Goal: Find specific page/section: Find specific page/section

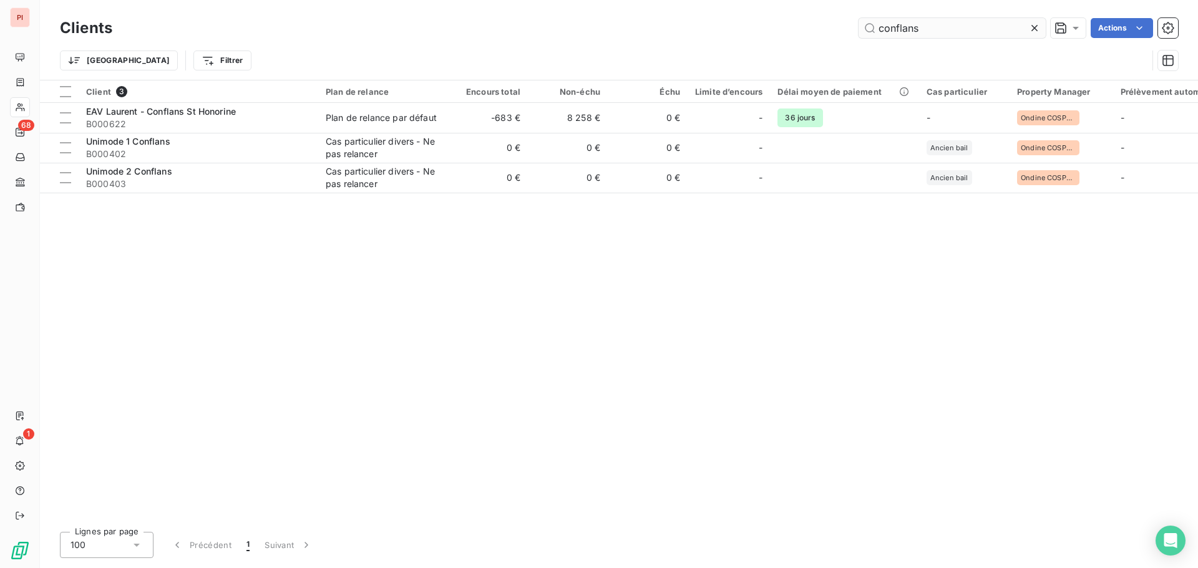
click at [879, 31] on input "conflans" at bounding box center [951, 28] width 187 height 20
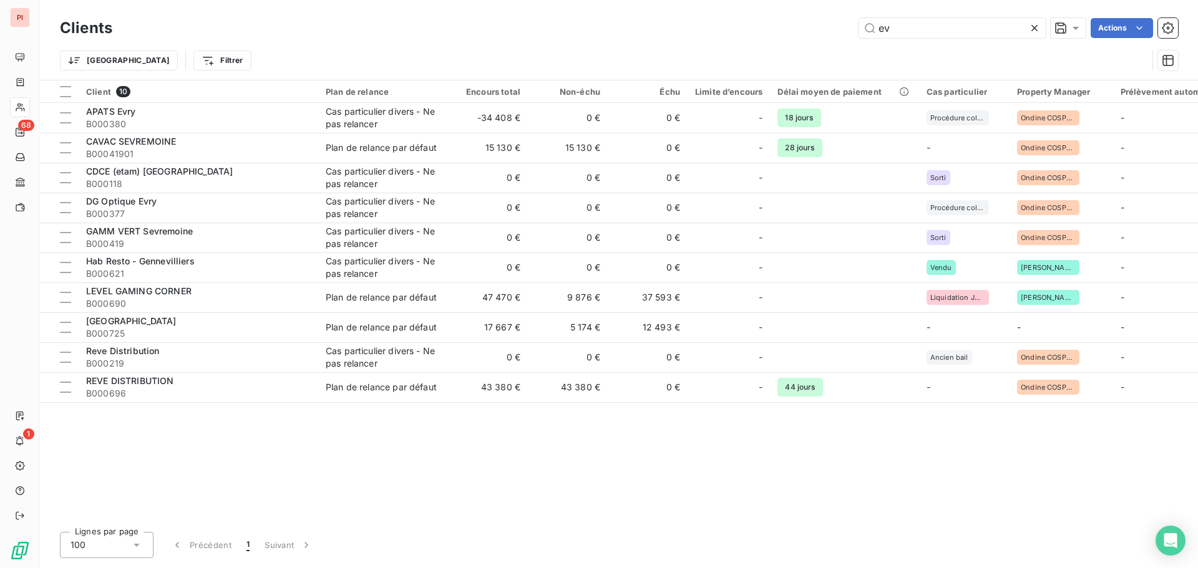
type input "e"
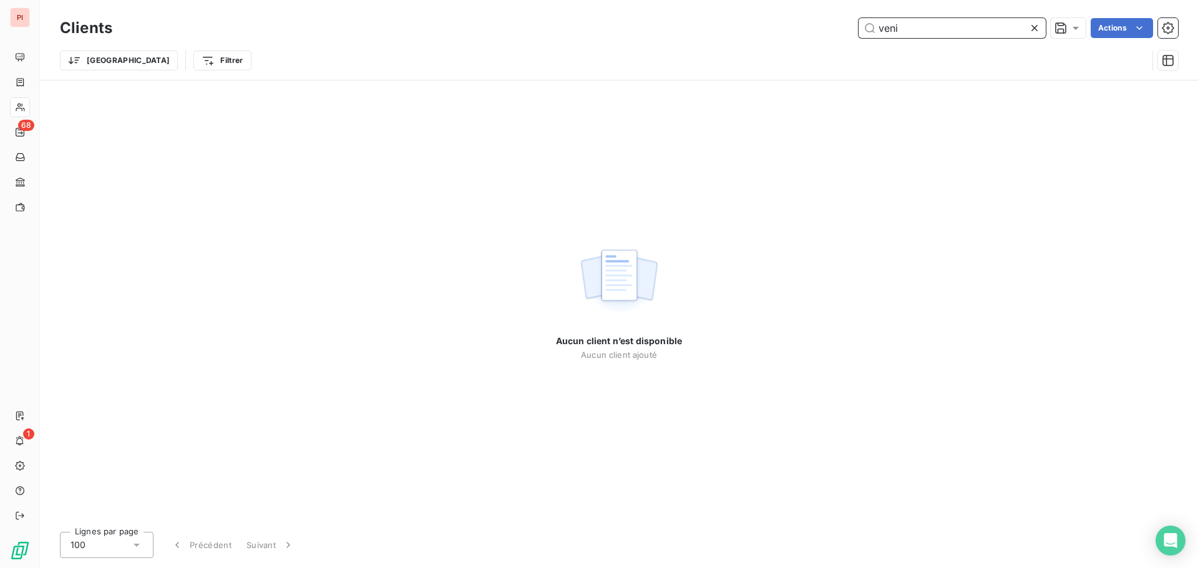
click at [882, 31] on input "veni" at bounding box center [951, 28] width 187 height 20
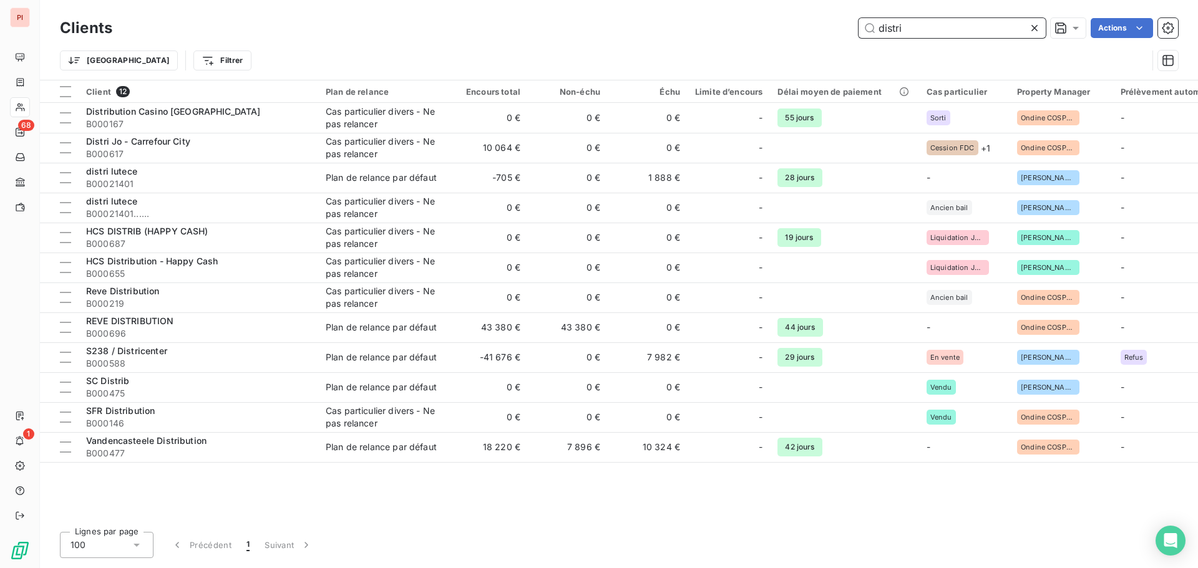
click at [921, 31] on input "distri" at bounding box center [951, 28] width 187 height 20
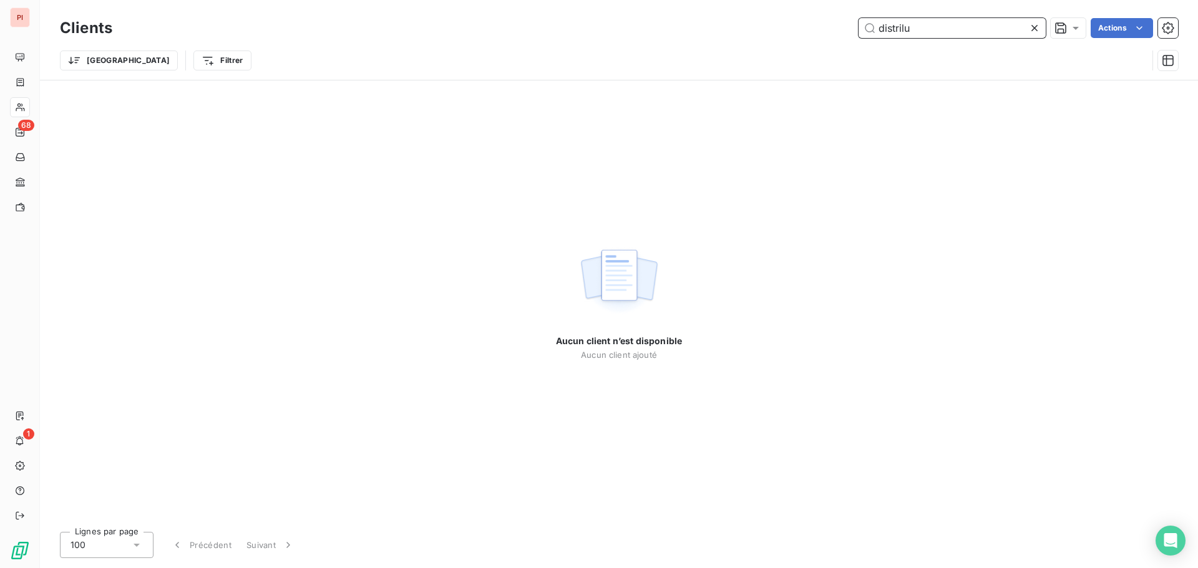
drag, startPoint x: 952, startPoint y: 32, endPoint x: 639, endPoint y: -2, distance: 315.7
click at [639, 0] on html "PI 68 1 Clients distrilu Actions Trier Filtrer Aucun client n’est disponible Au…" at bounding box center [599, 284] width 1198 height 568
type input "distrilu"
type input "numero"
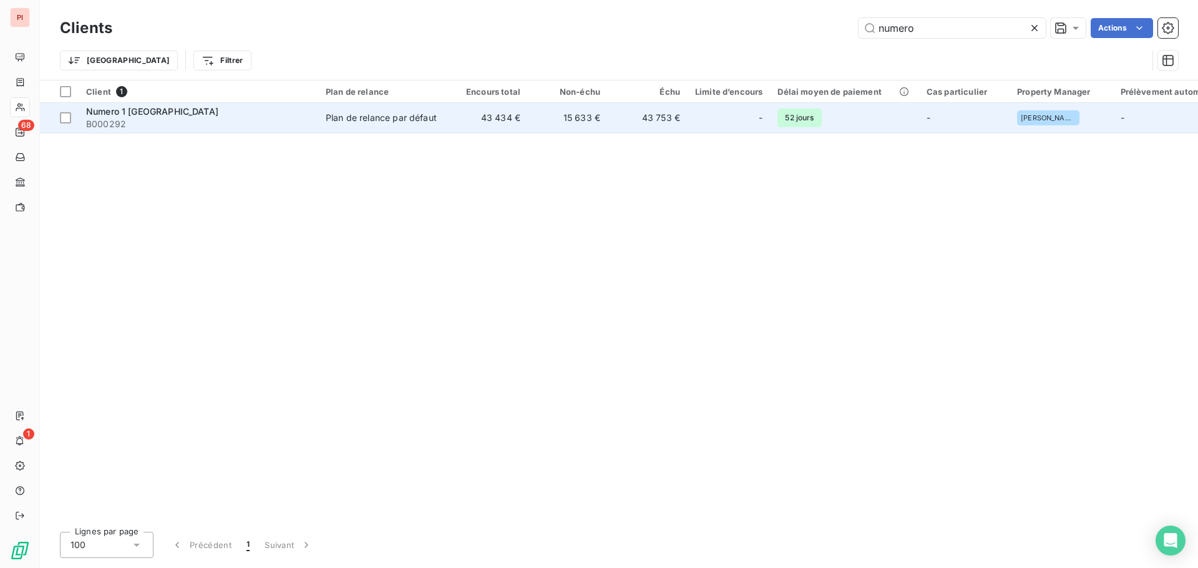
type input "numero"
click at [394, 114] on div "Plan de relance par défaut" at bounding box center [381, 118] width 111 height 12
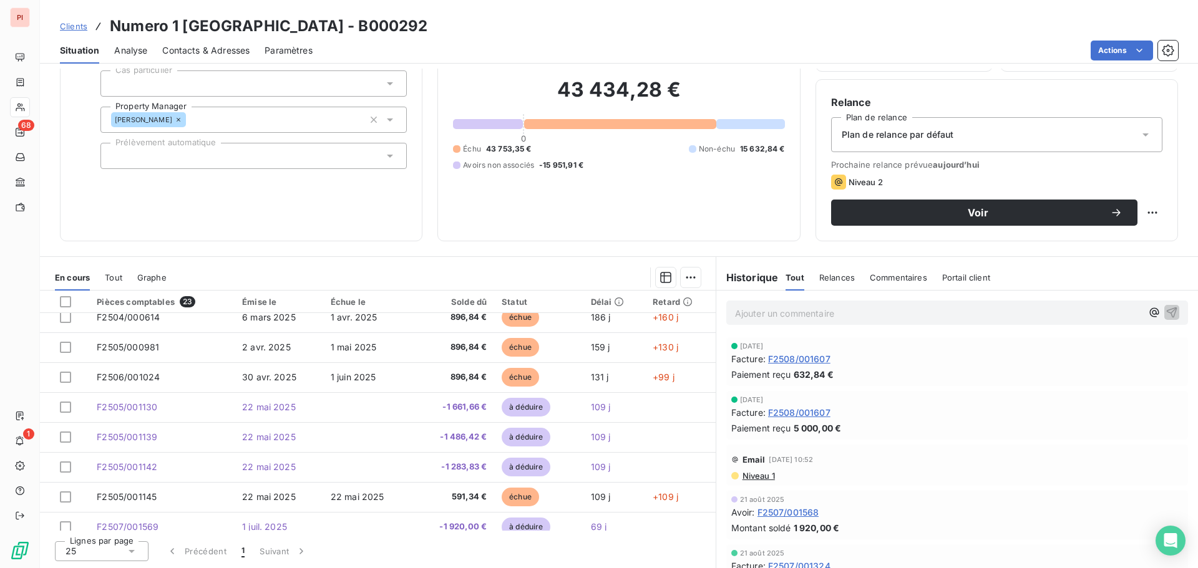
scroll to position [62, 0]
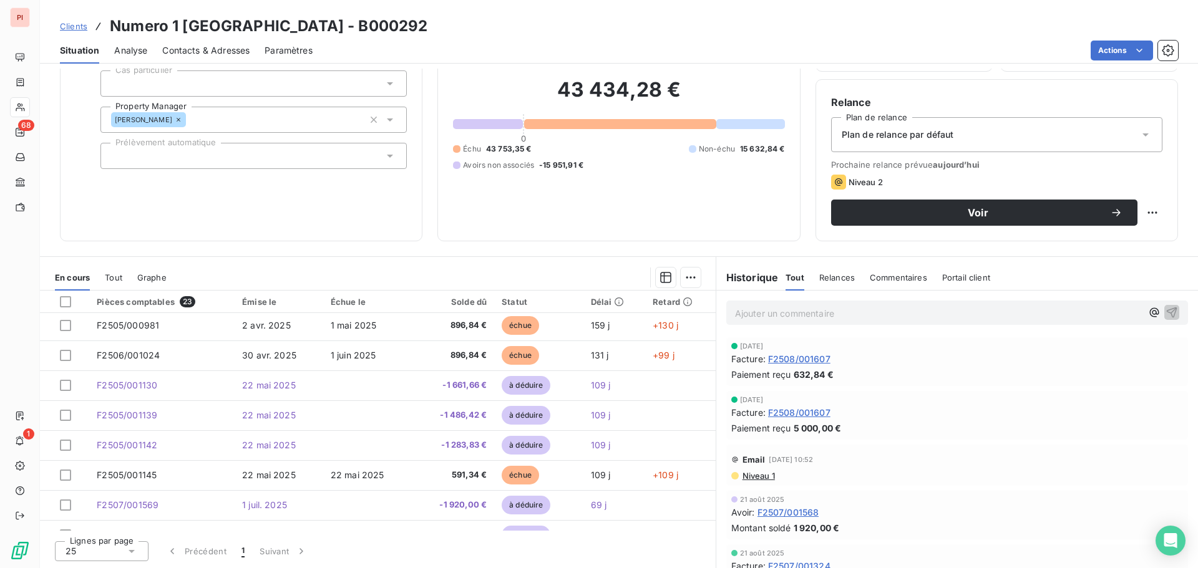
click at [204, 57] on div "Contacts & Adresses" at bounding box center [205, 50] width 87 height 26
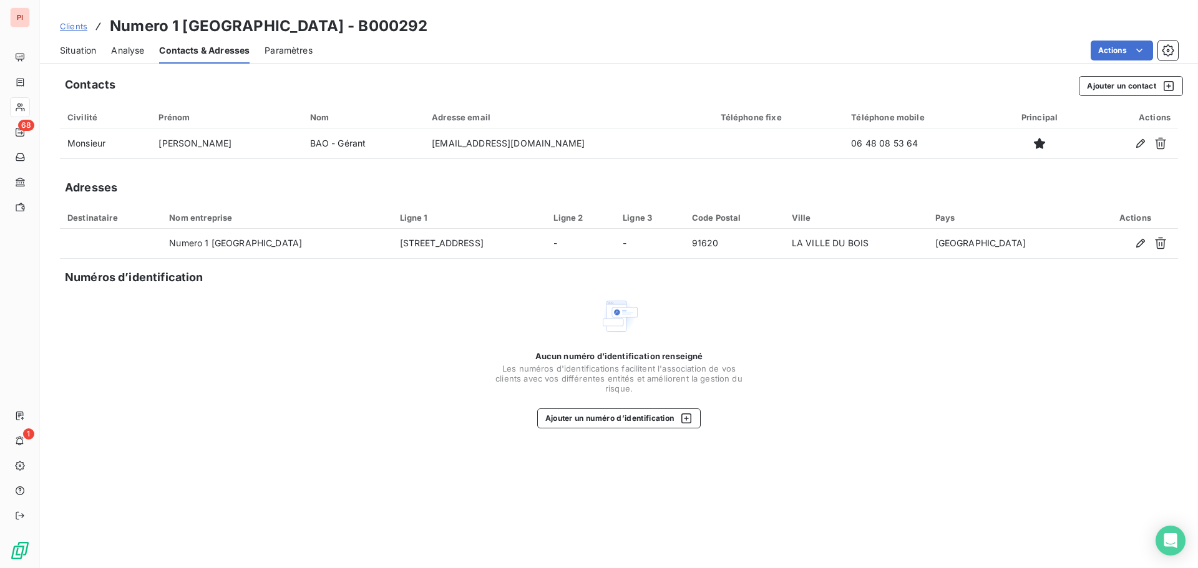
click at [1004, 404] on div "Aucun numéro d’identification renseigné Les numéros d'identifications faciliten…" at bounding box center [619, 362] width 1118 height 132
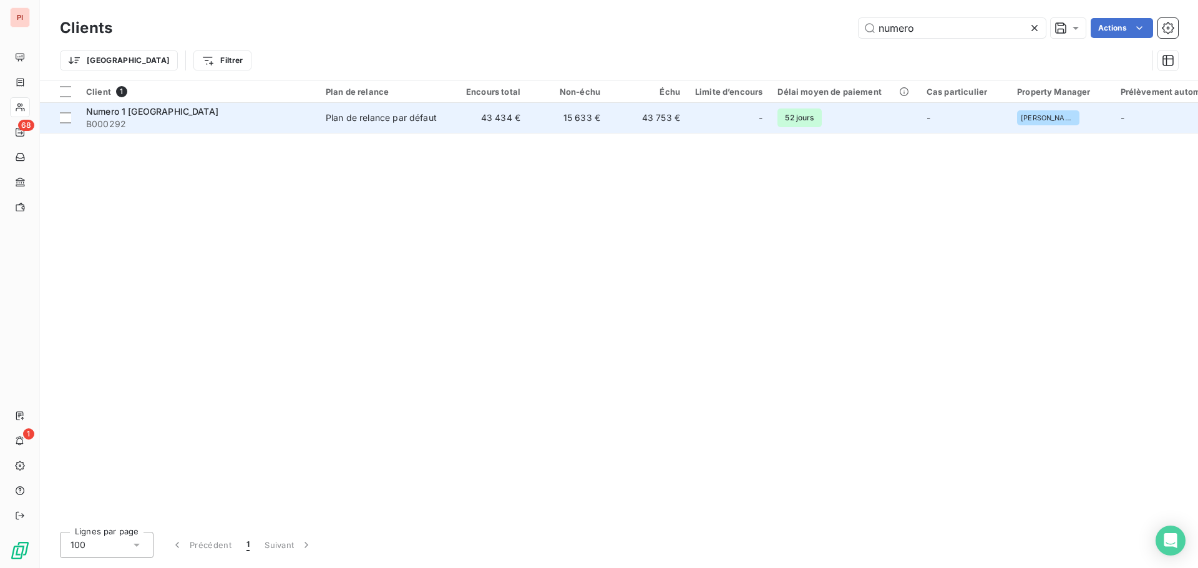
click at [358, 115] on div "Plan de relance par défaut" at bounding box center [381, 118] width 111 height 12
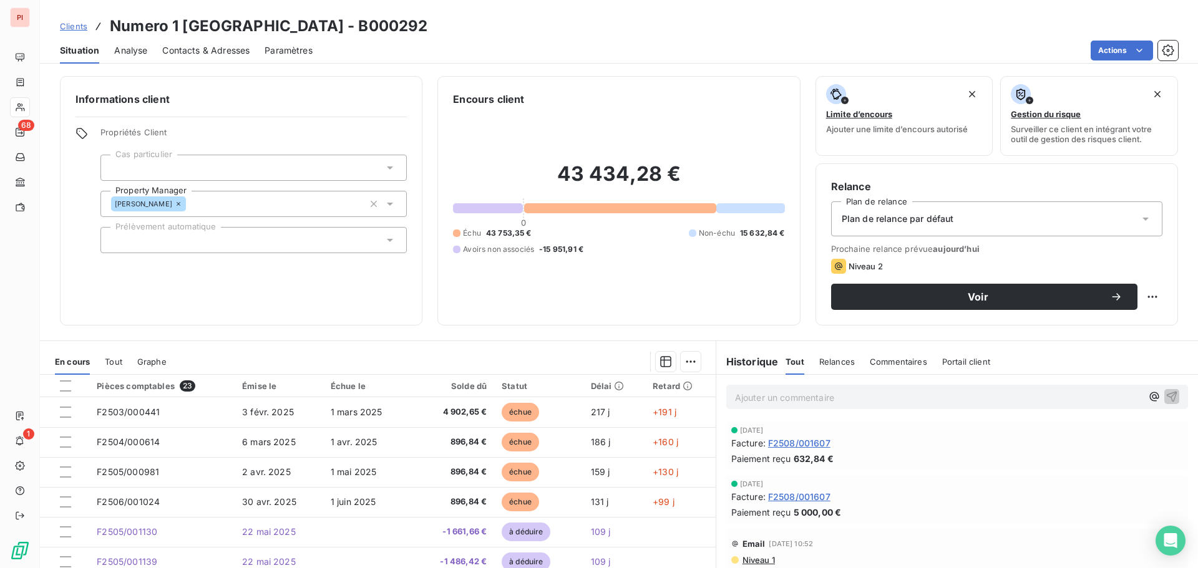
scroll to position [249, 0]
